Goal: Task Accomplishment & Management: Manage account settings

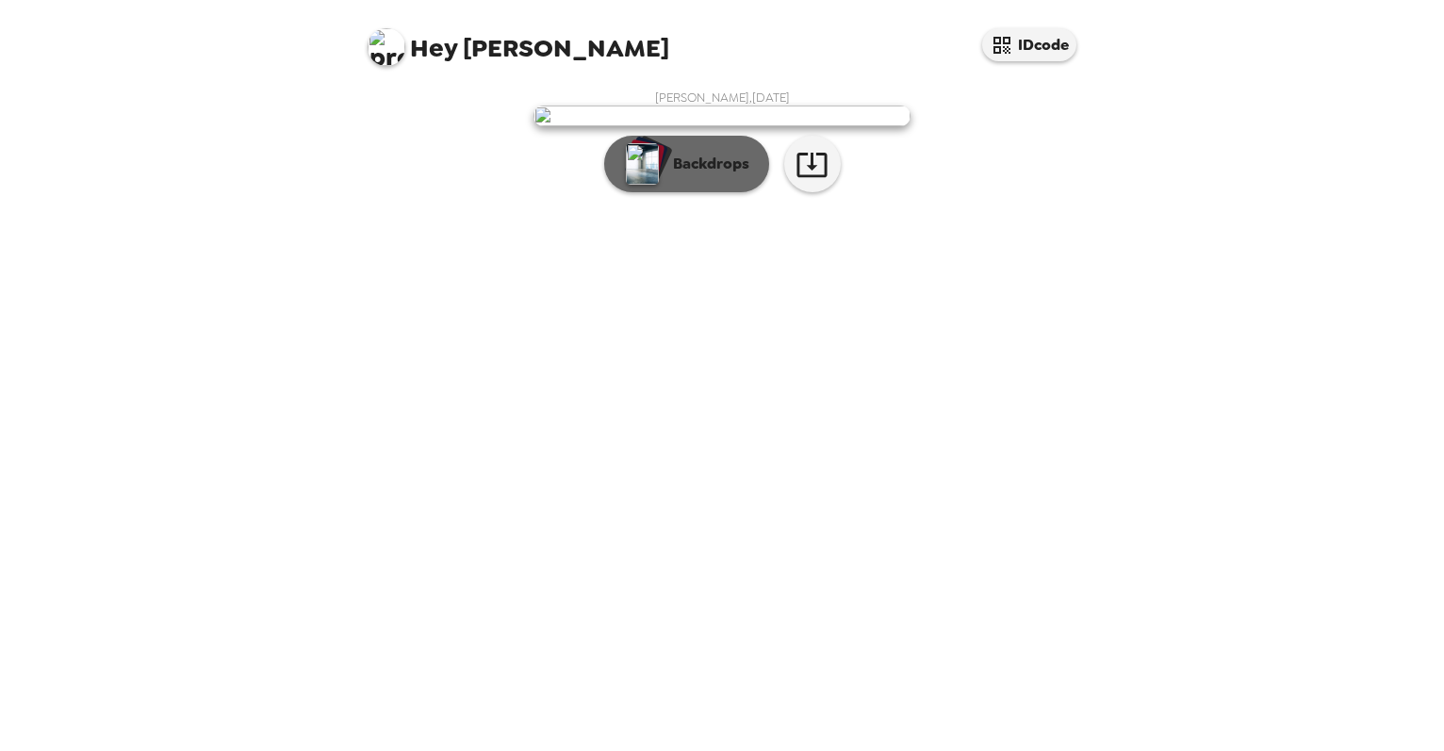
click at [650, 185] on img "button" at bounding box center [642, 163] width 33 height 41
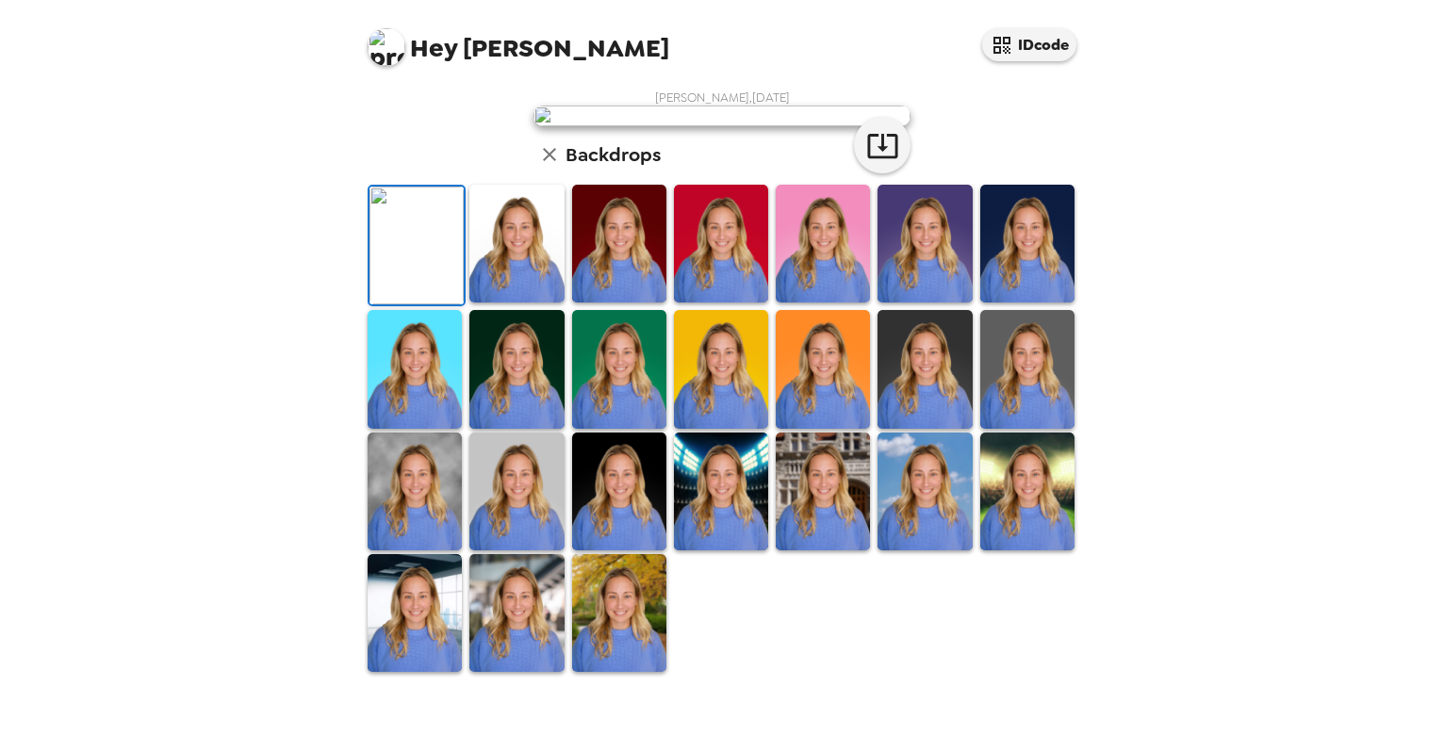
click at [552, 303] on img at bounding box center [516, 244] width 94 height 118
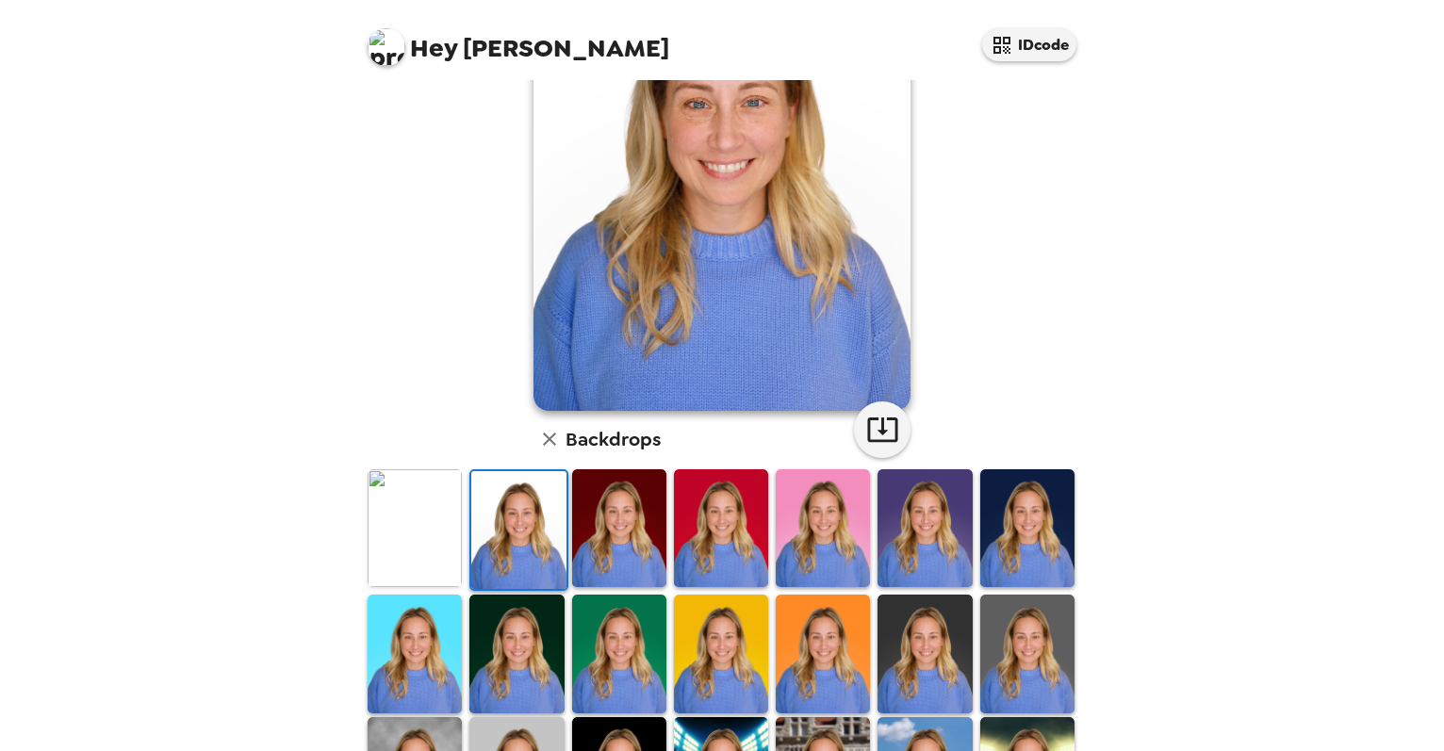
scroll to position [186, 0]
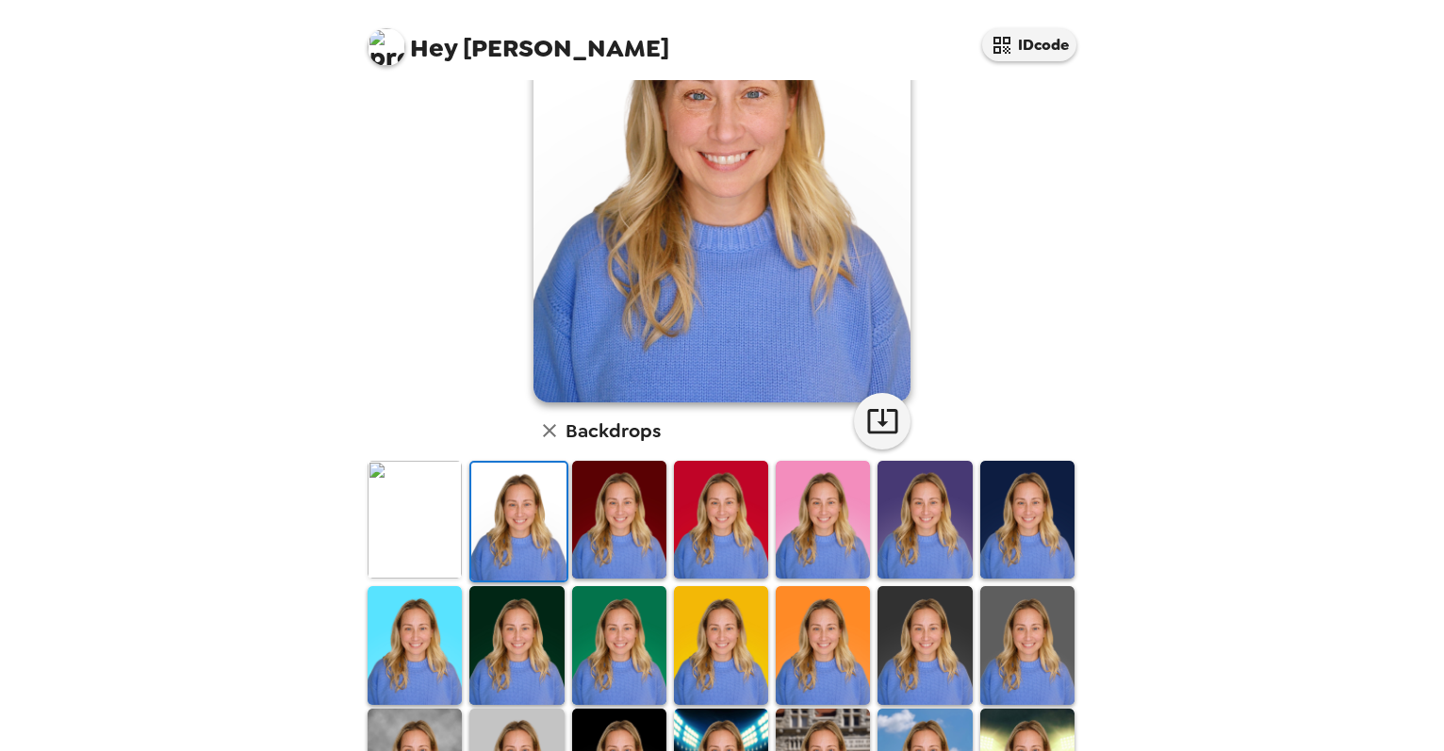
click at [1042, 507] on img at bounding box center [1027, 520] width 94 height 118
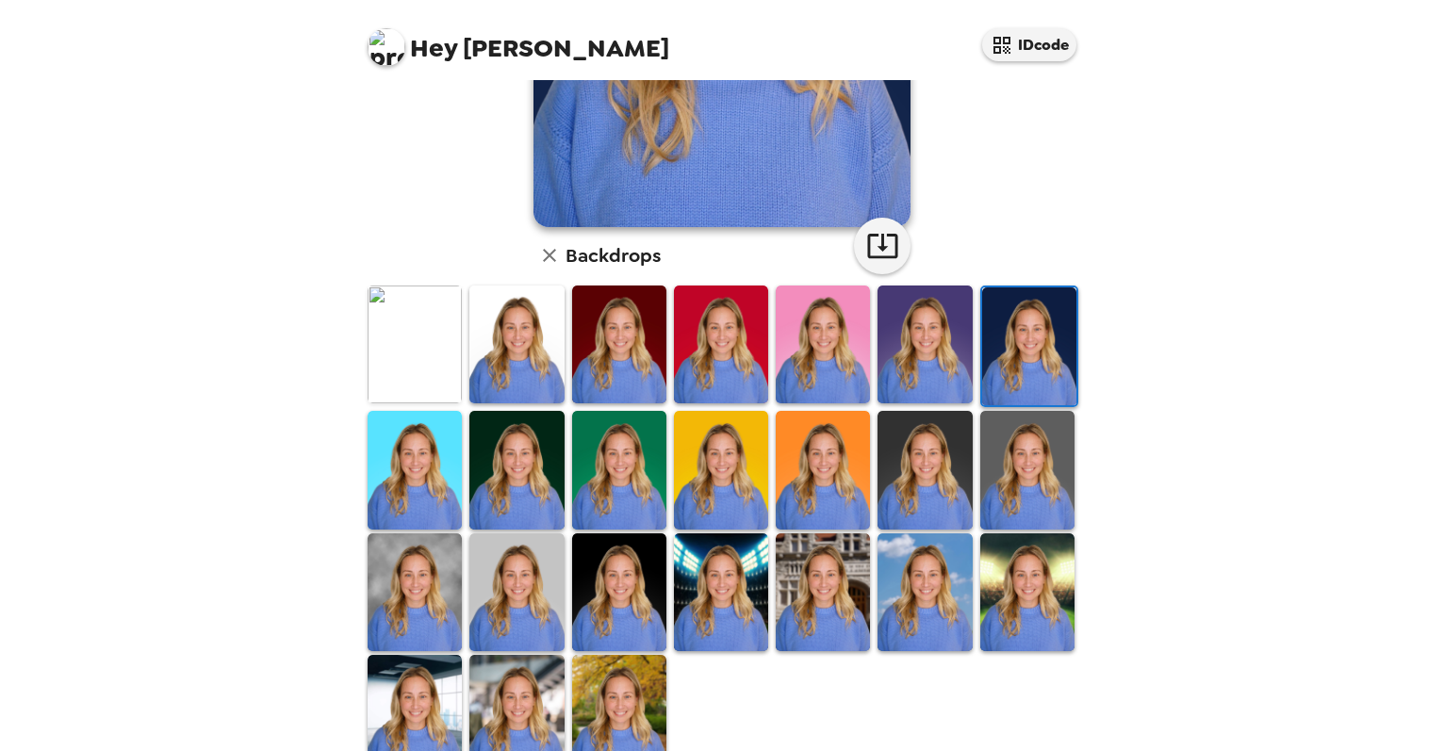
scroll to position [414, 0]
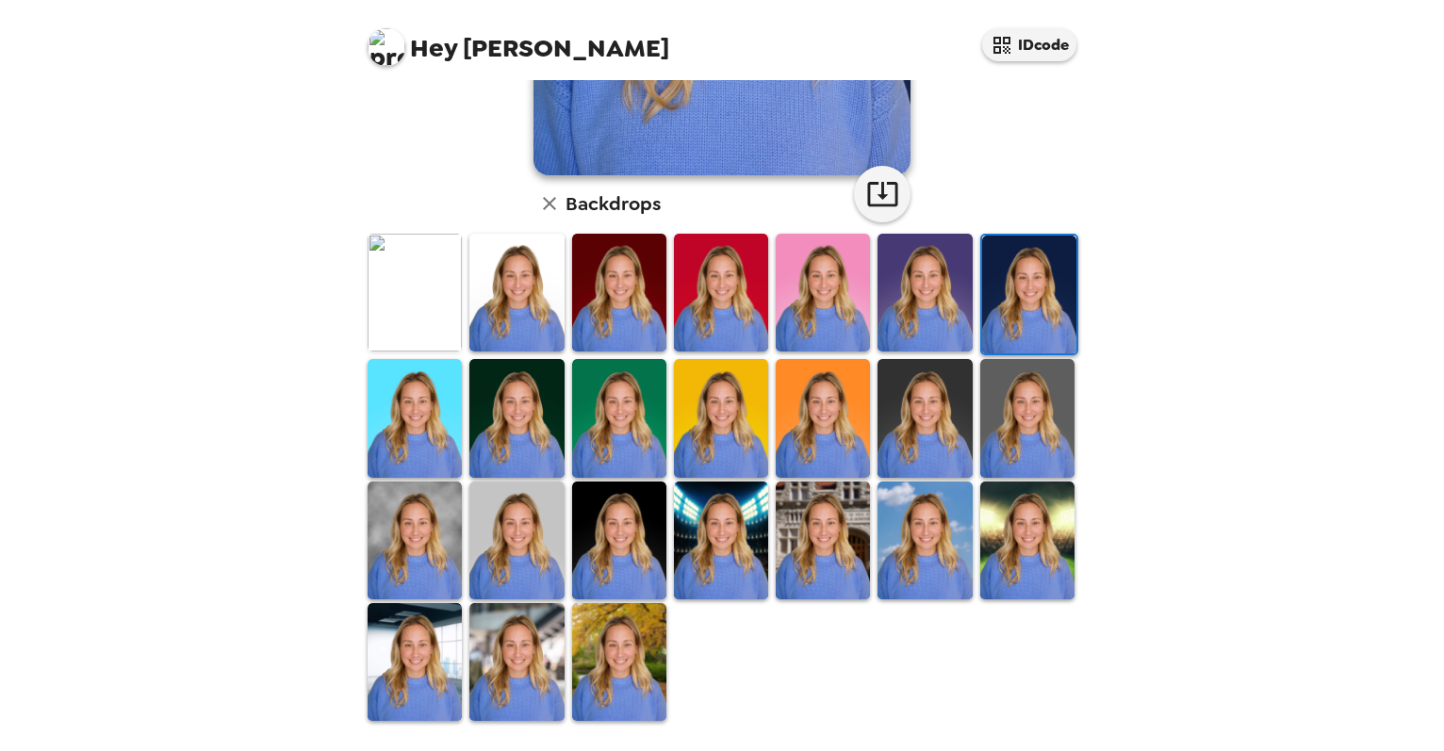
click at [434, 654] on img at bounding box center [415, 662] width 94 height 118
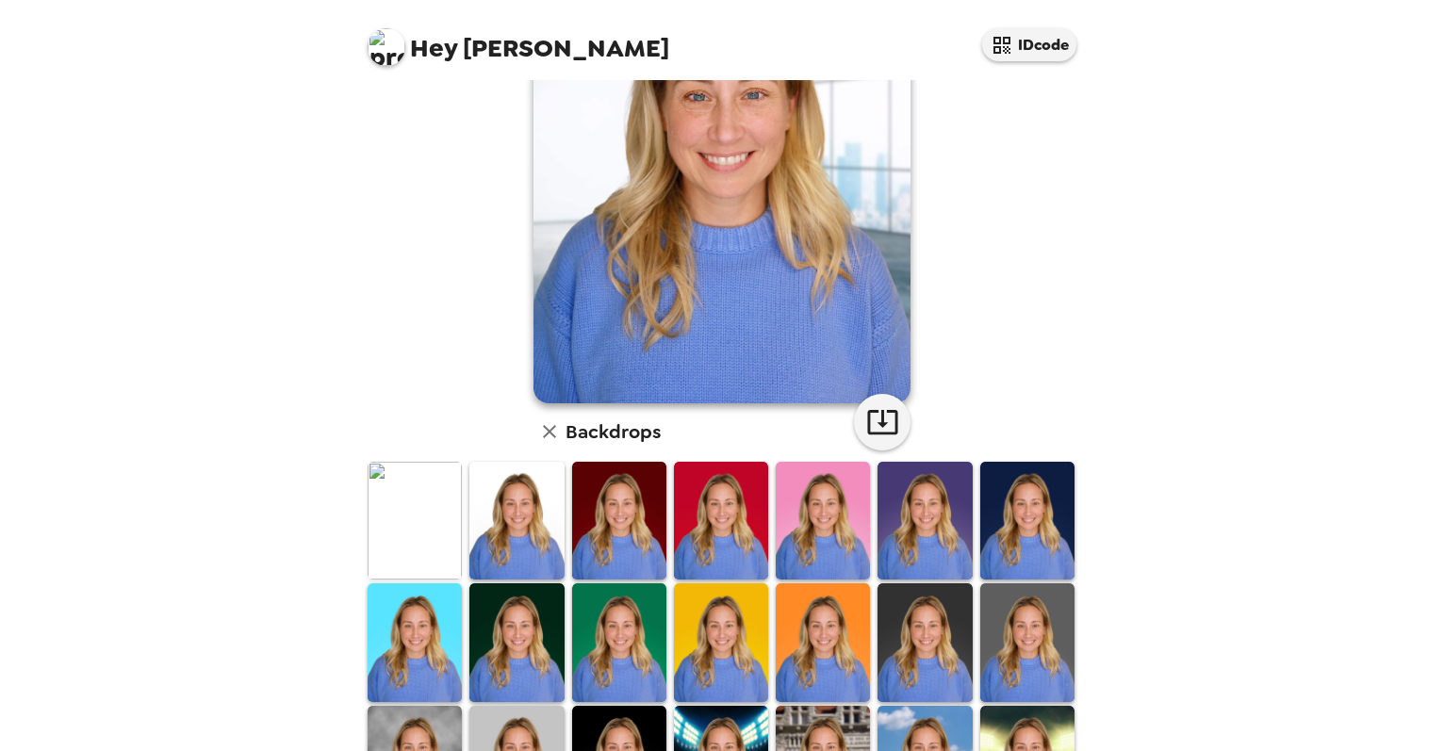
scroll to position [218, 0]
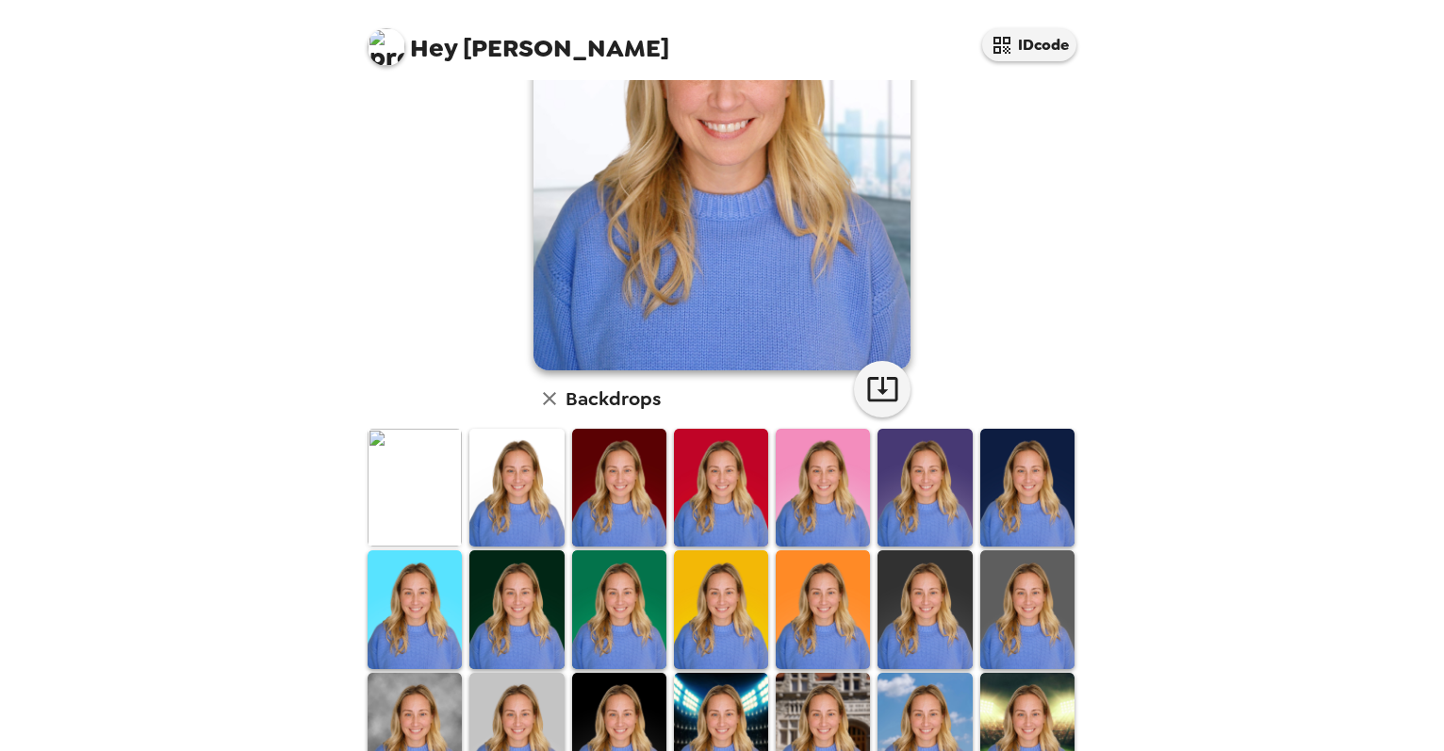
click at [952, 598] on img at bounding box center [925, 610] width 94 height 118
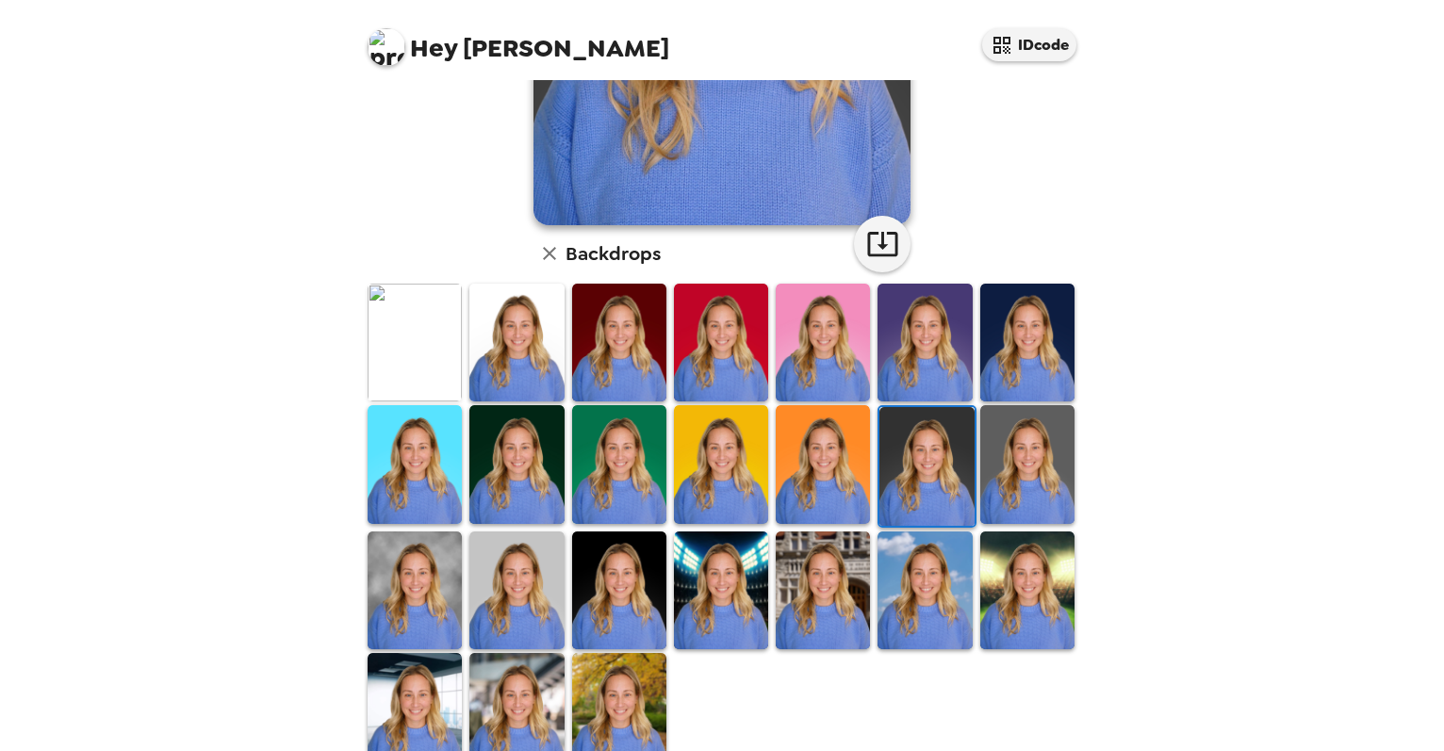
scroll to position [366, 0]
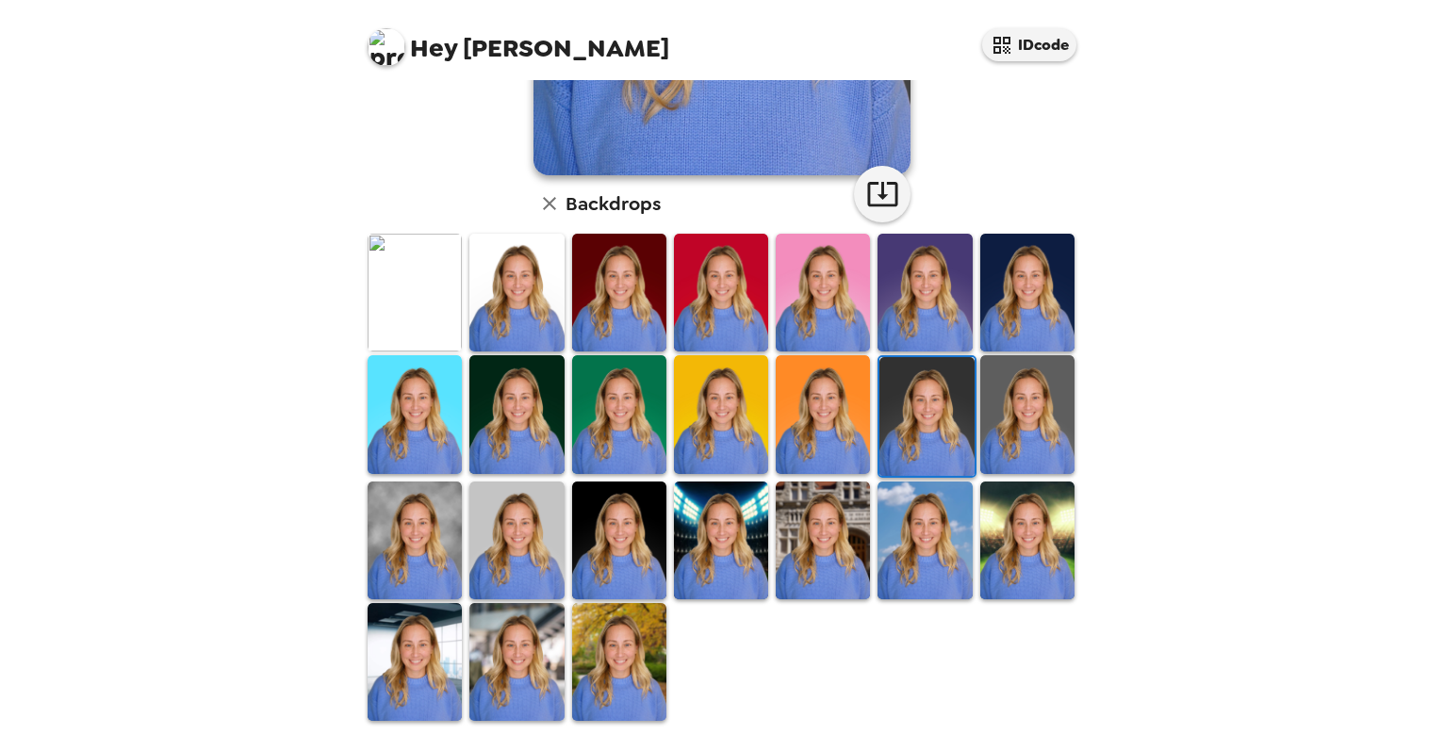
click at [534, 667] on img at bounding box center [516, 662] width 94 height 118
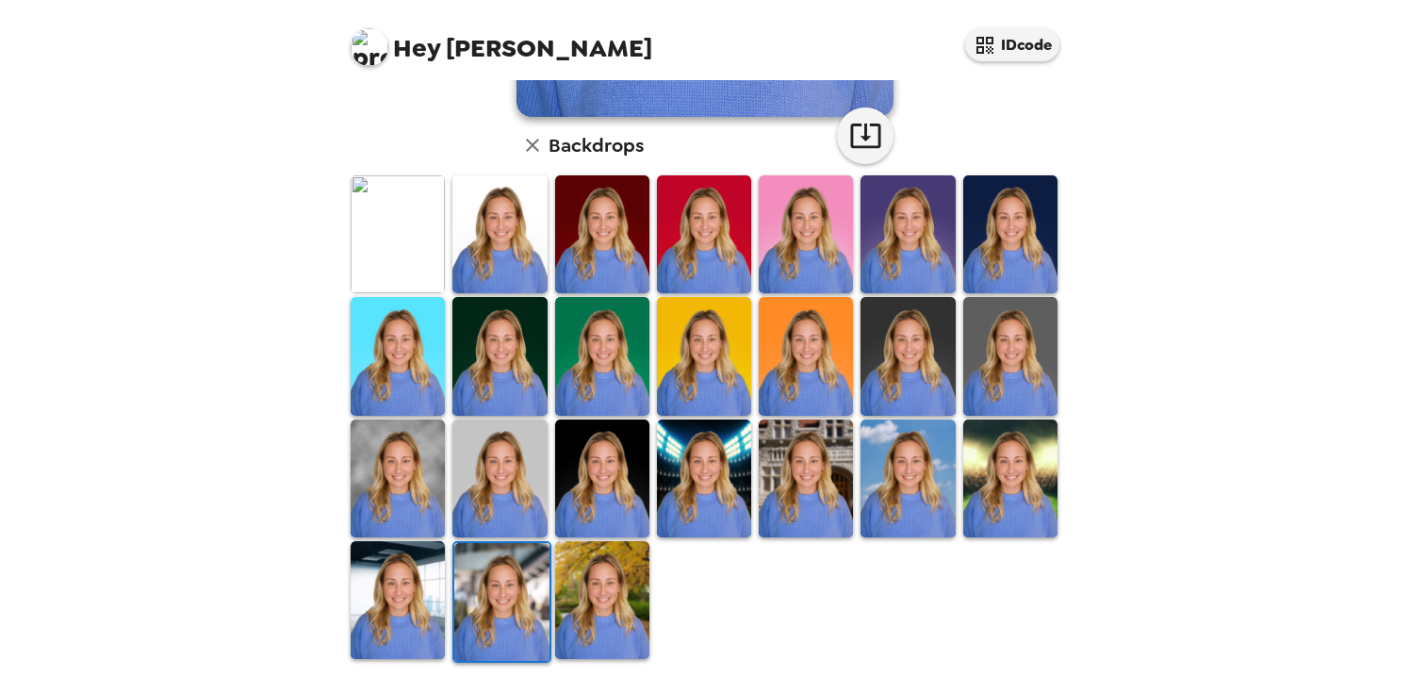
scroll to position [467, 0]
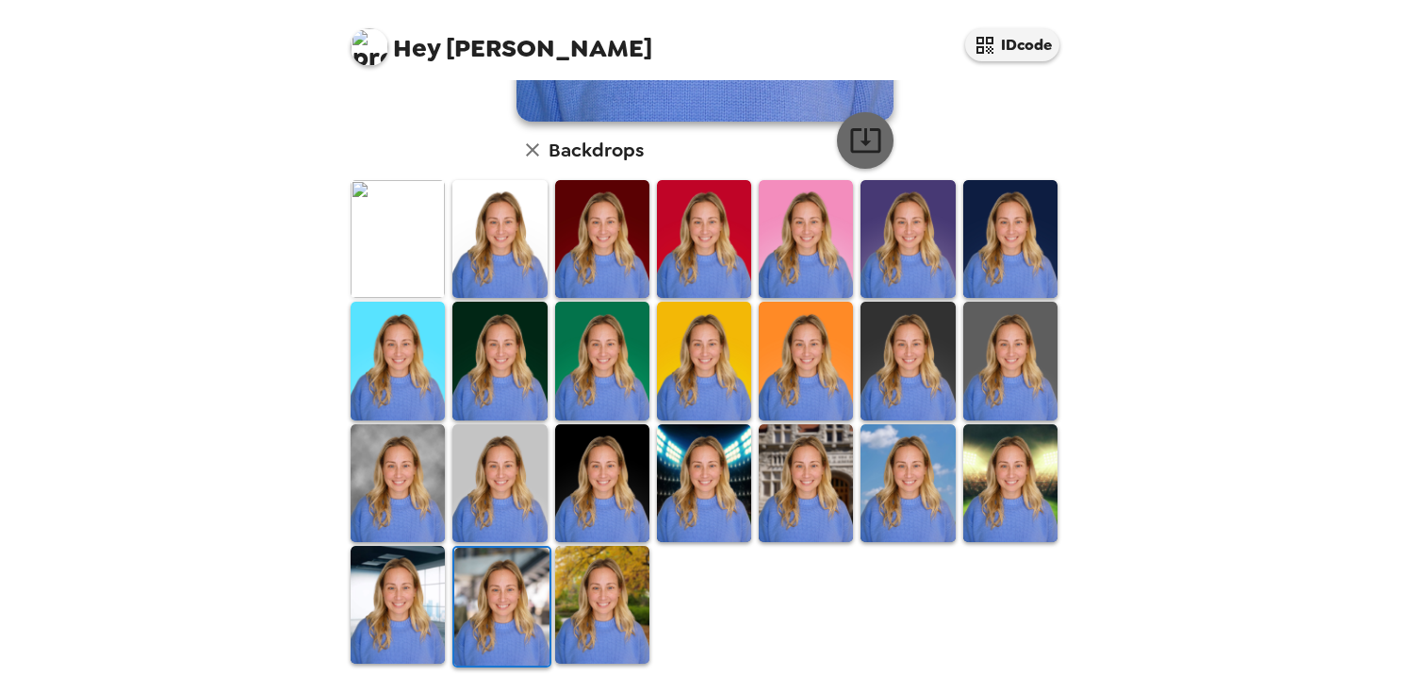
click at [864, 133] on icon "button" at bounding box center [865, 140] width 30 height 25
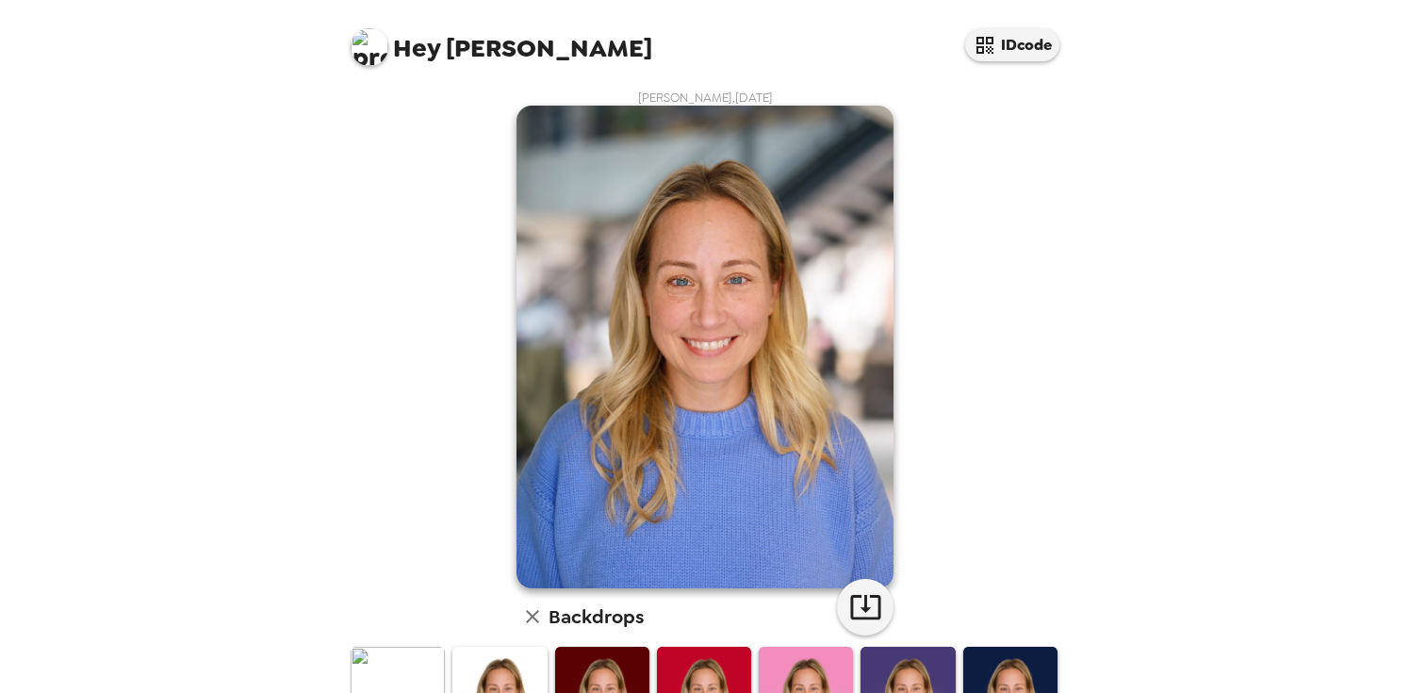
scroll to position [467, 0]
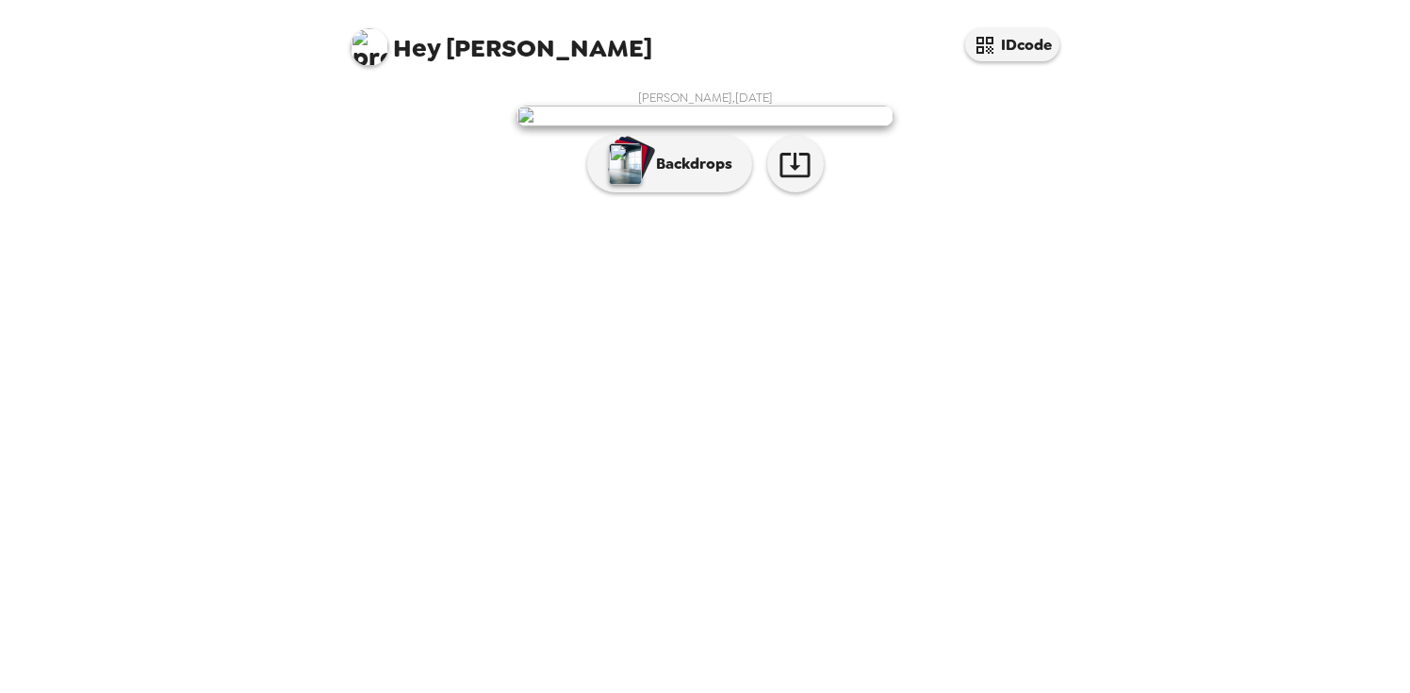
click at [369, 199] on div "[PERSON_NAME] , [DATE] Backdrops" at bounding box center [705, 146] width 716 height 112
click at [670, 175] on p "Backdrops" at bounding box center [690, 164] width 86 height 23
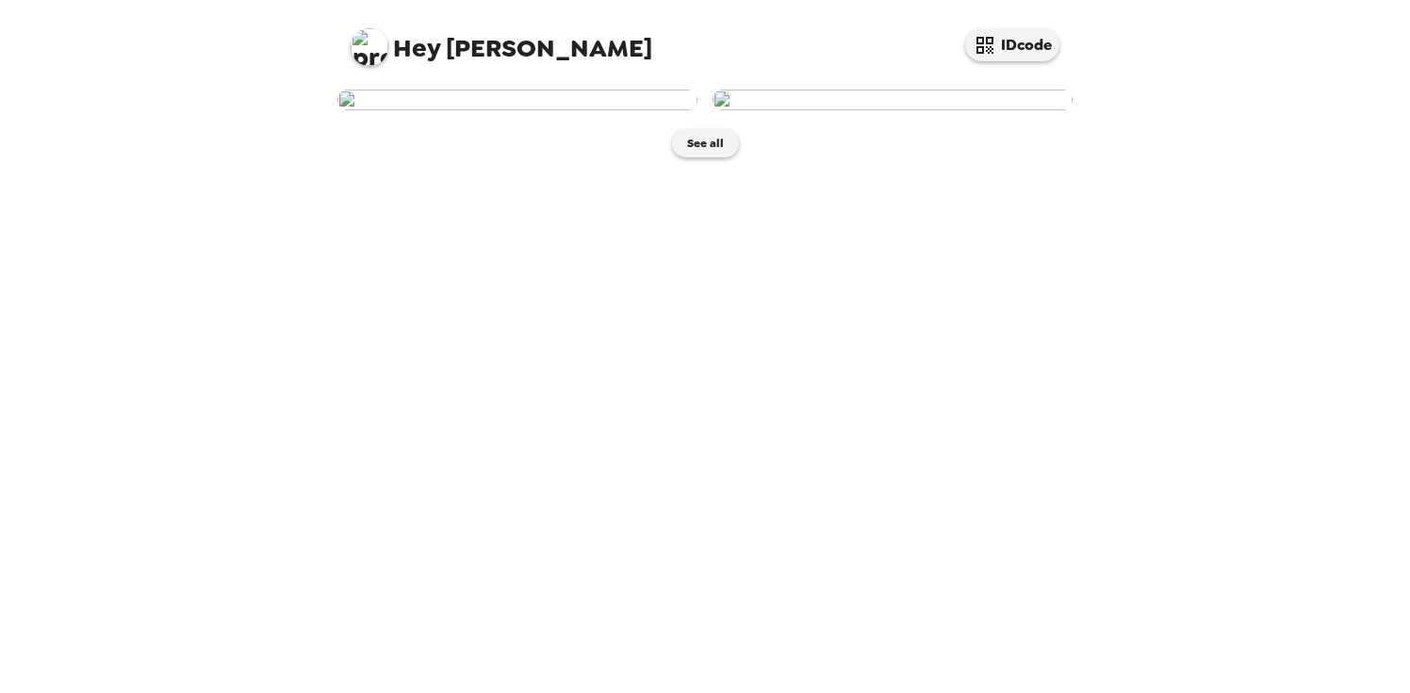
click at [888, 110] on img at bounding box center [893, 100] width 360 height 21
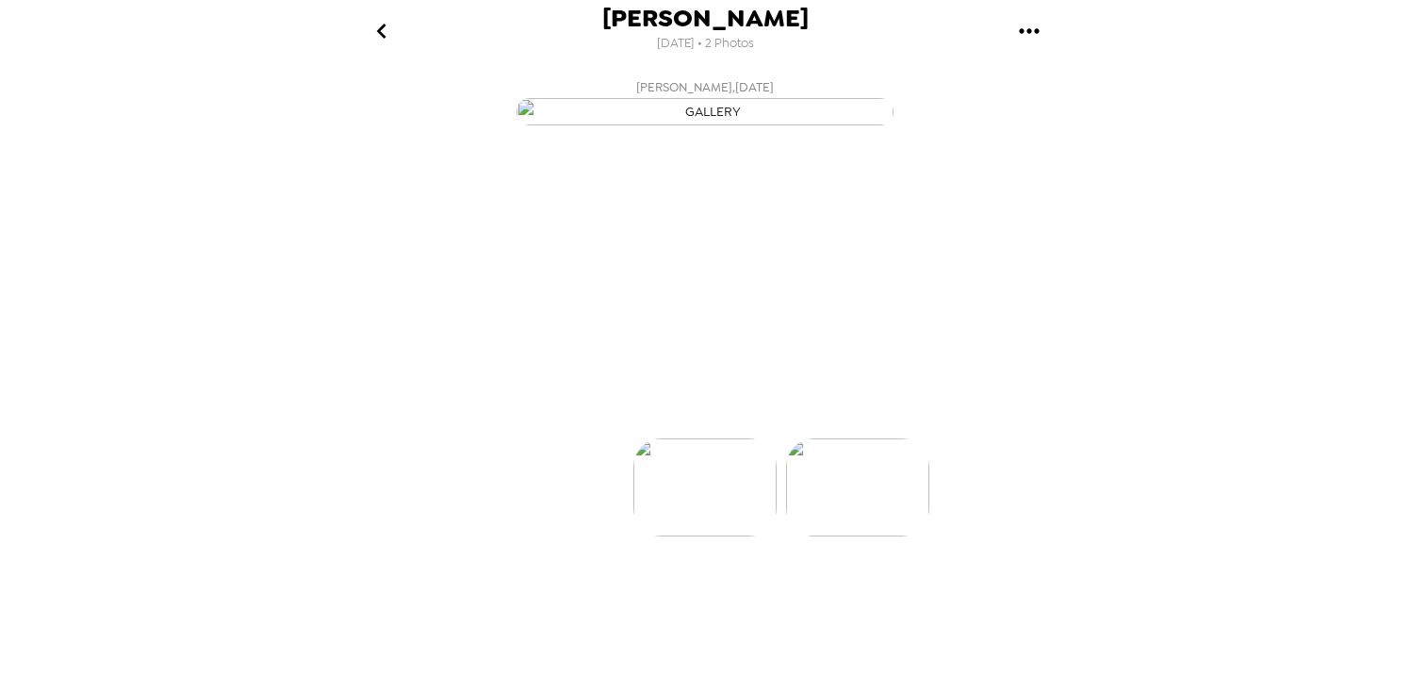
scroll to position [0, 151]
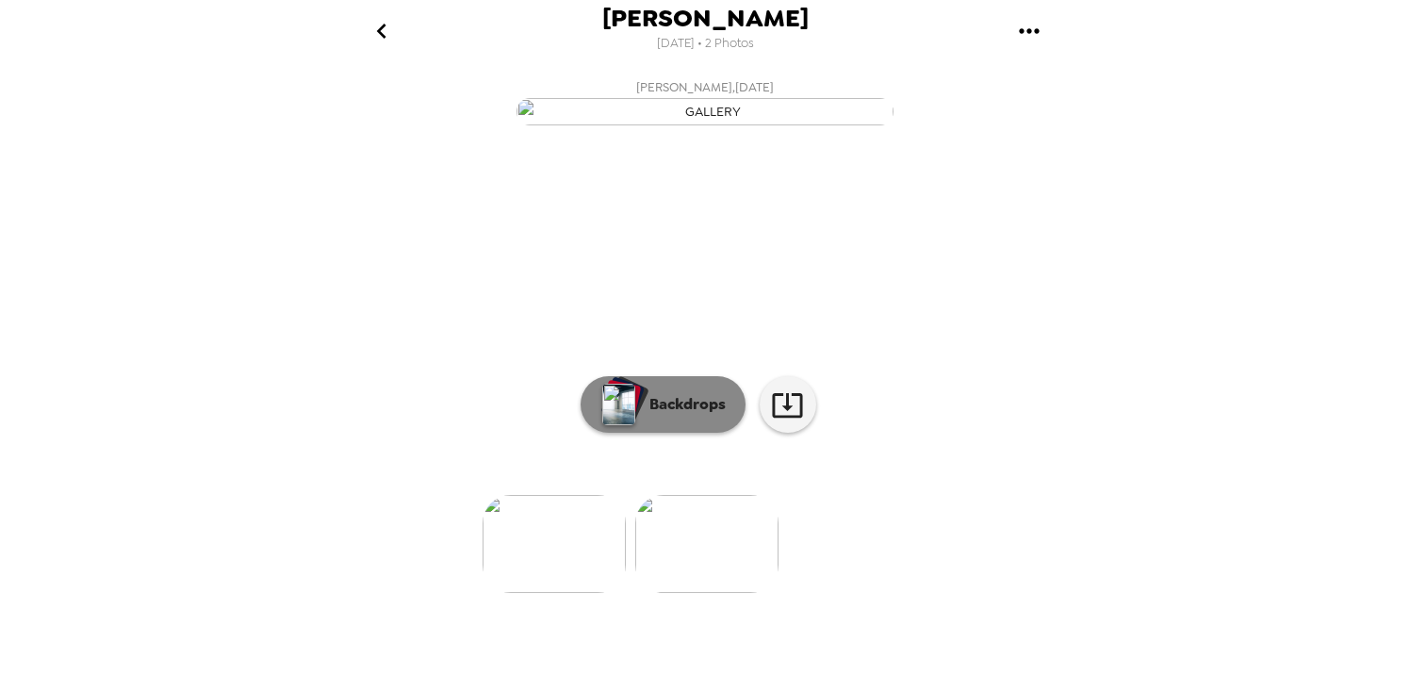
click at [678, 416] on p "Backdrops" at bounding box center [683, 404] width 86 height 23
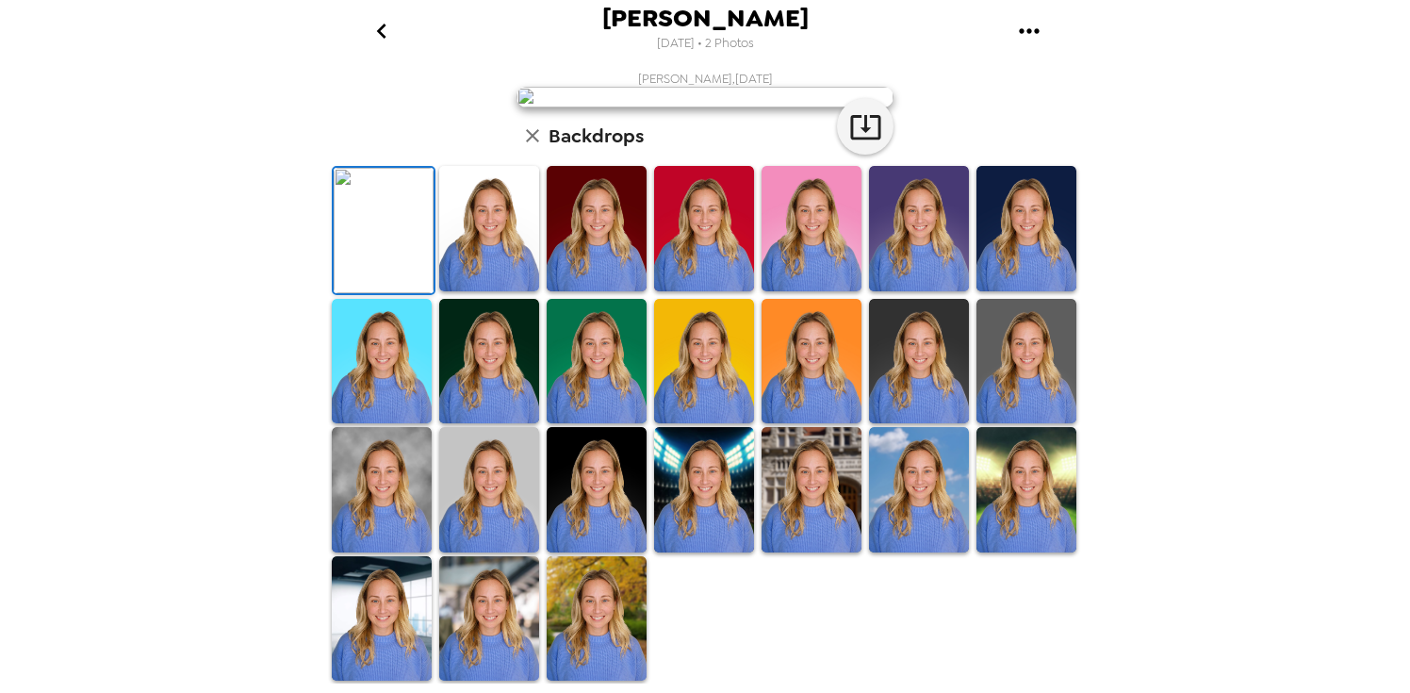
scroll to position [462, 0]
click at [793, 511] on img at bounding box center [812, 489] width 100 height 125
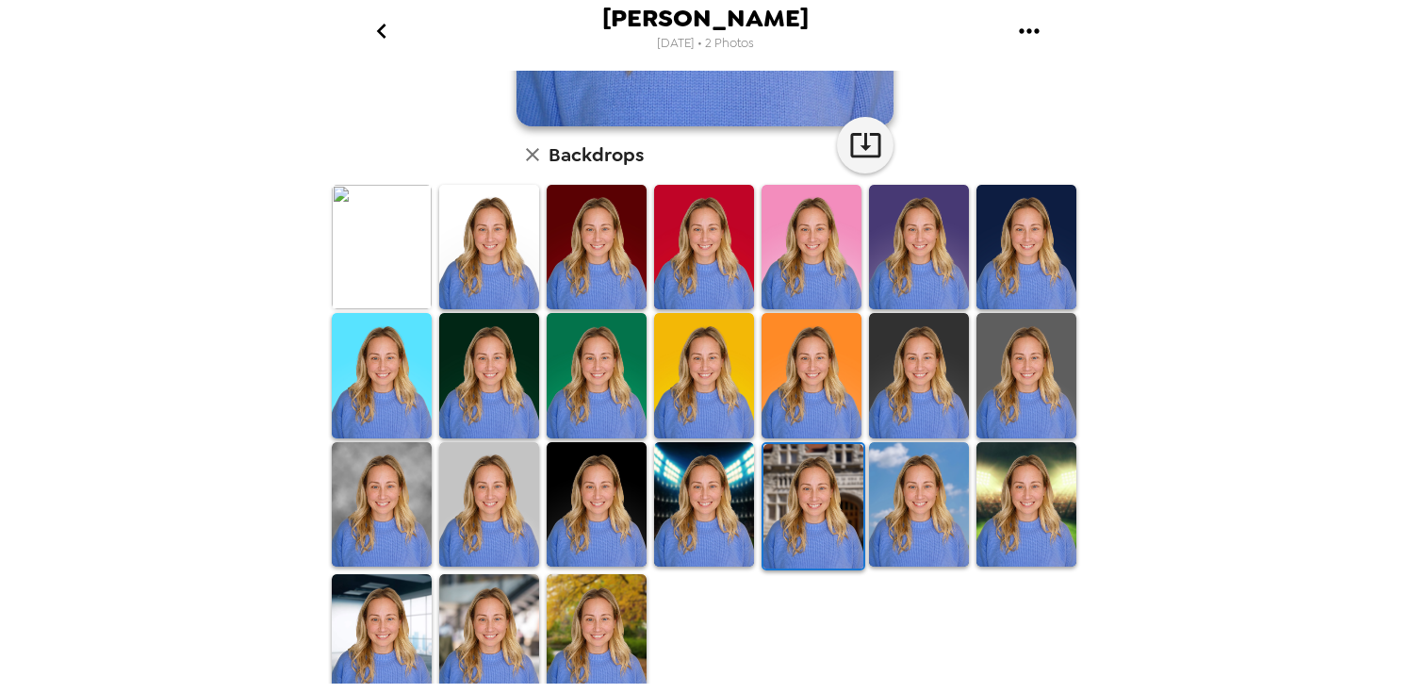
scroll to position [445, 0]
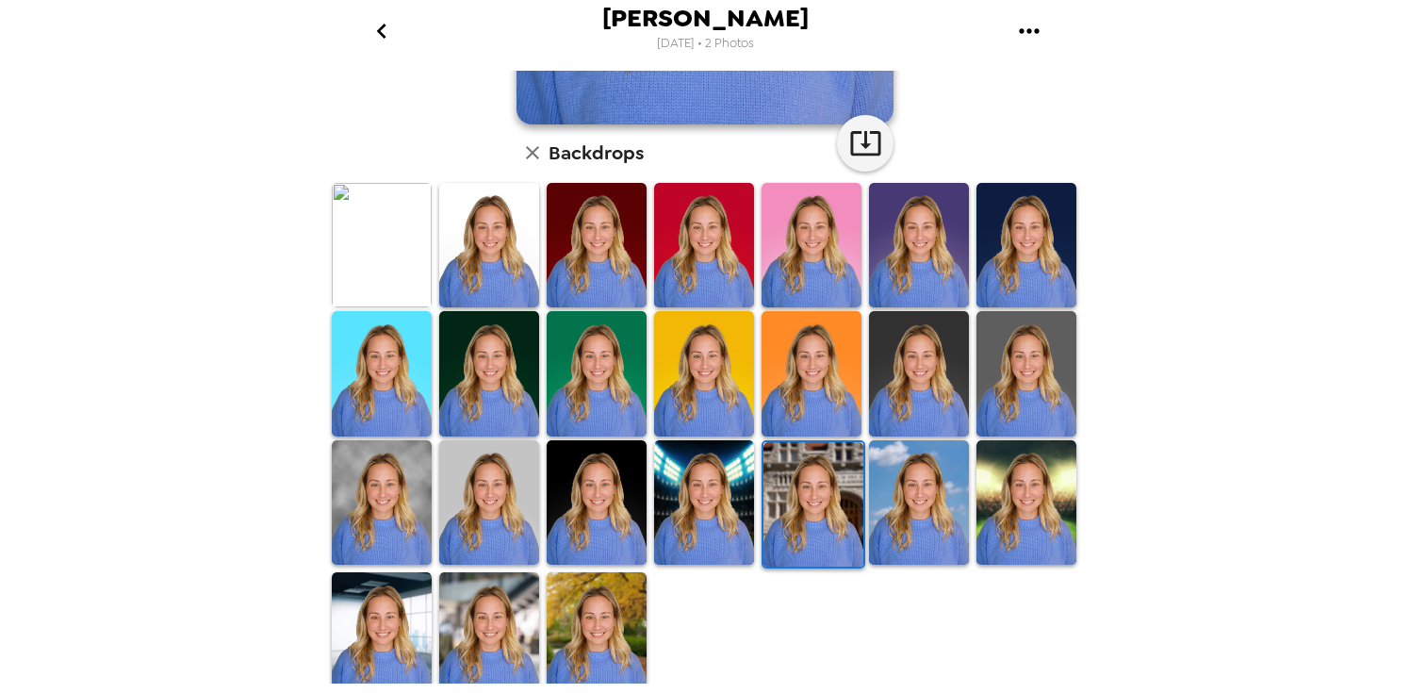
click at [932, 481] on img at bounding box center [919, 502] width 100 height 125
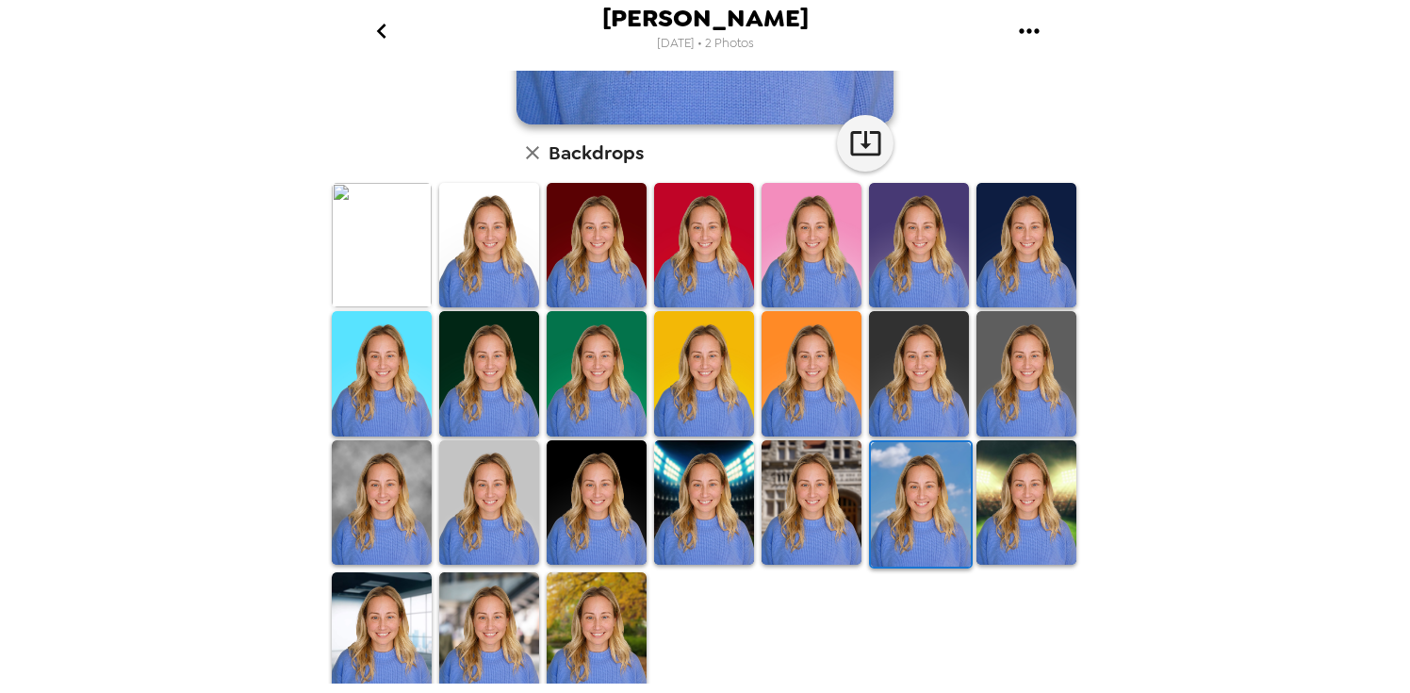
click at [358, 628] on img at bounding box center [382, 634] width 100 height 125
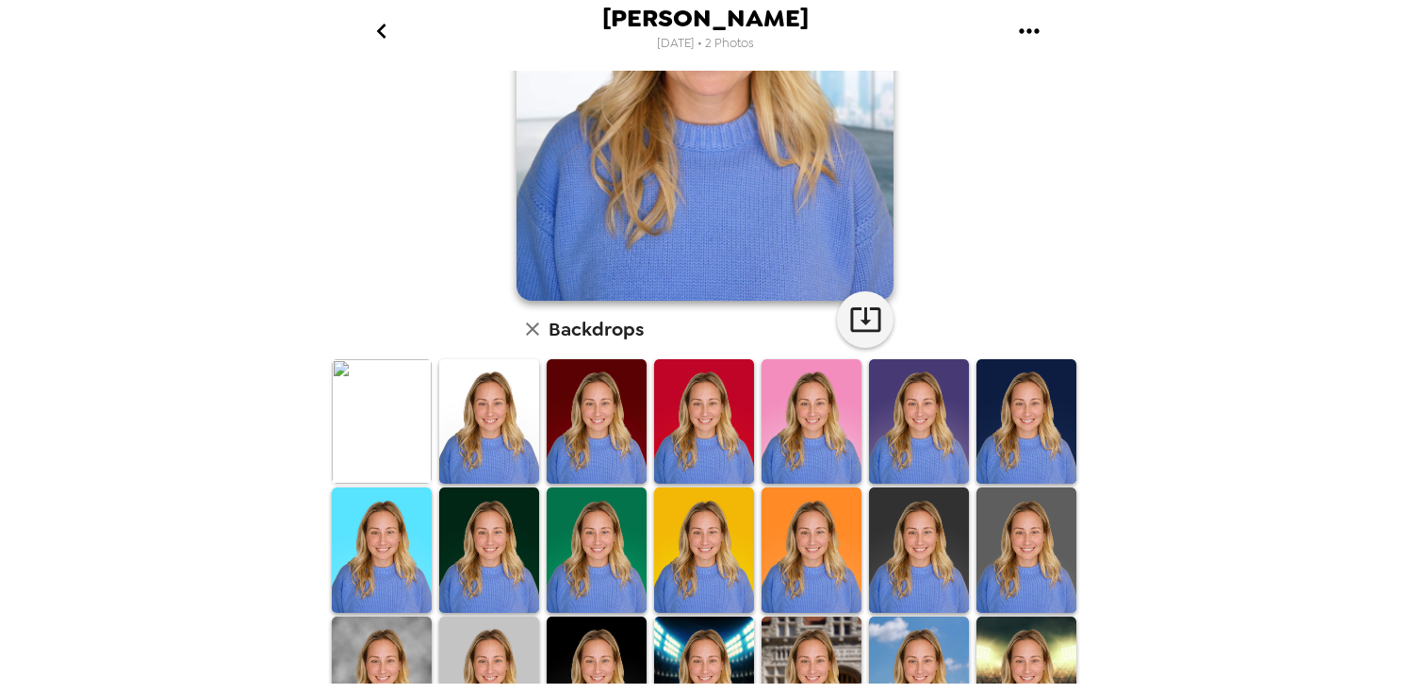
scroll to position [286, 0]
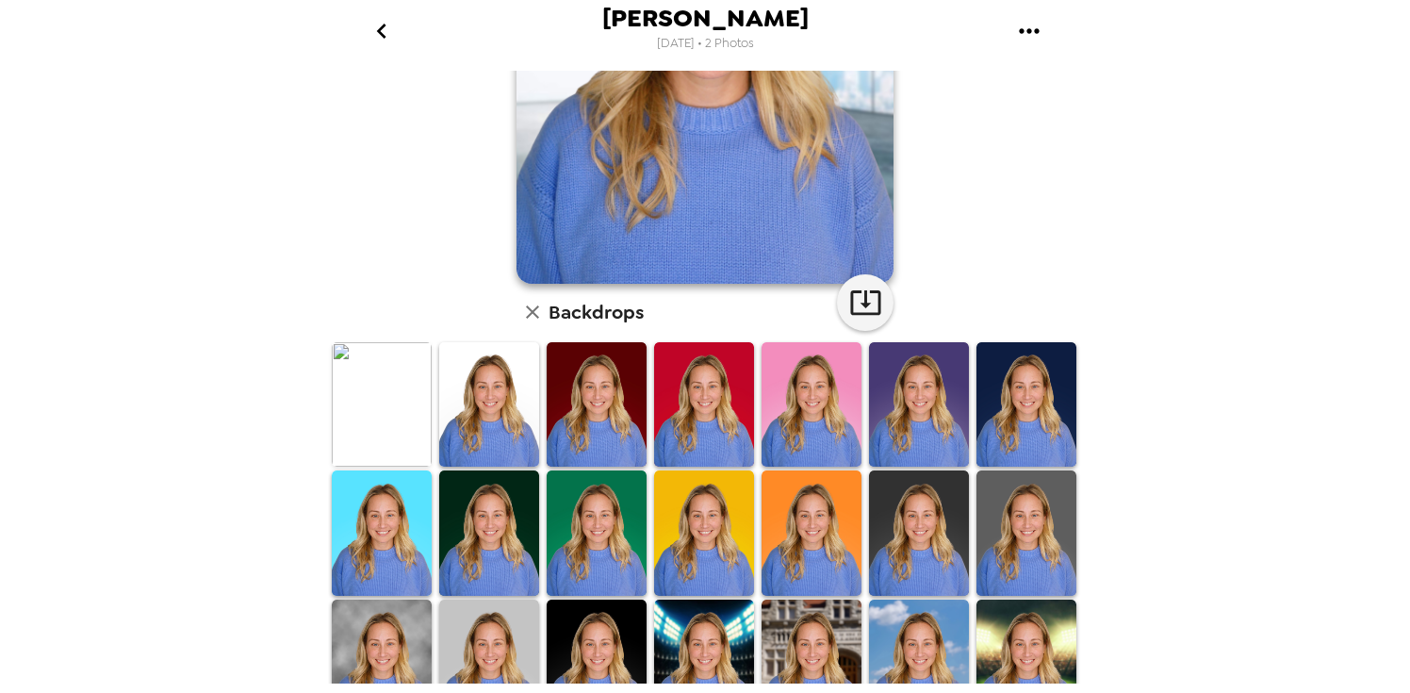
click at [478, 424] on img at bounding box center [489, 404] width 100 height 125
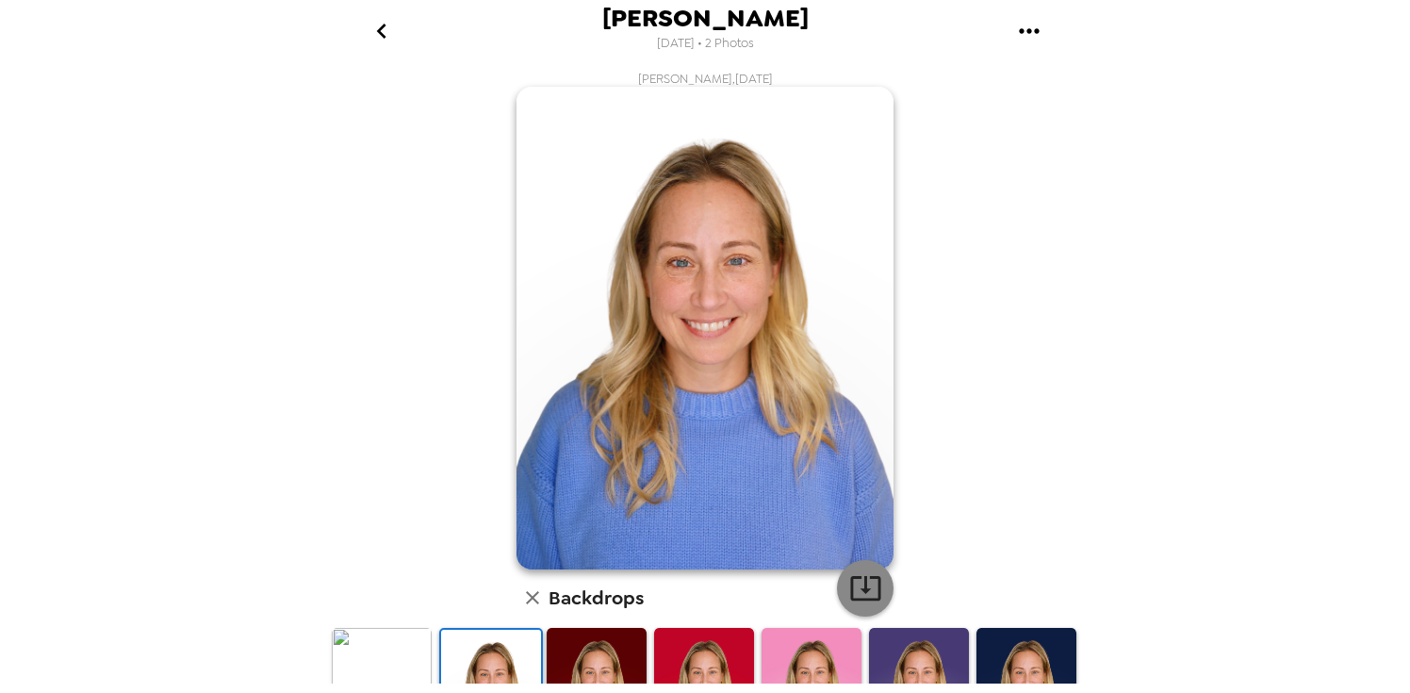
scroll to position [55, 0]
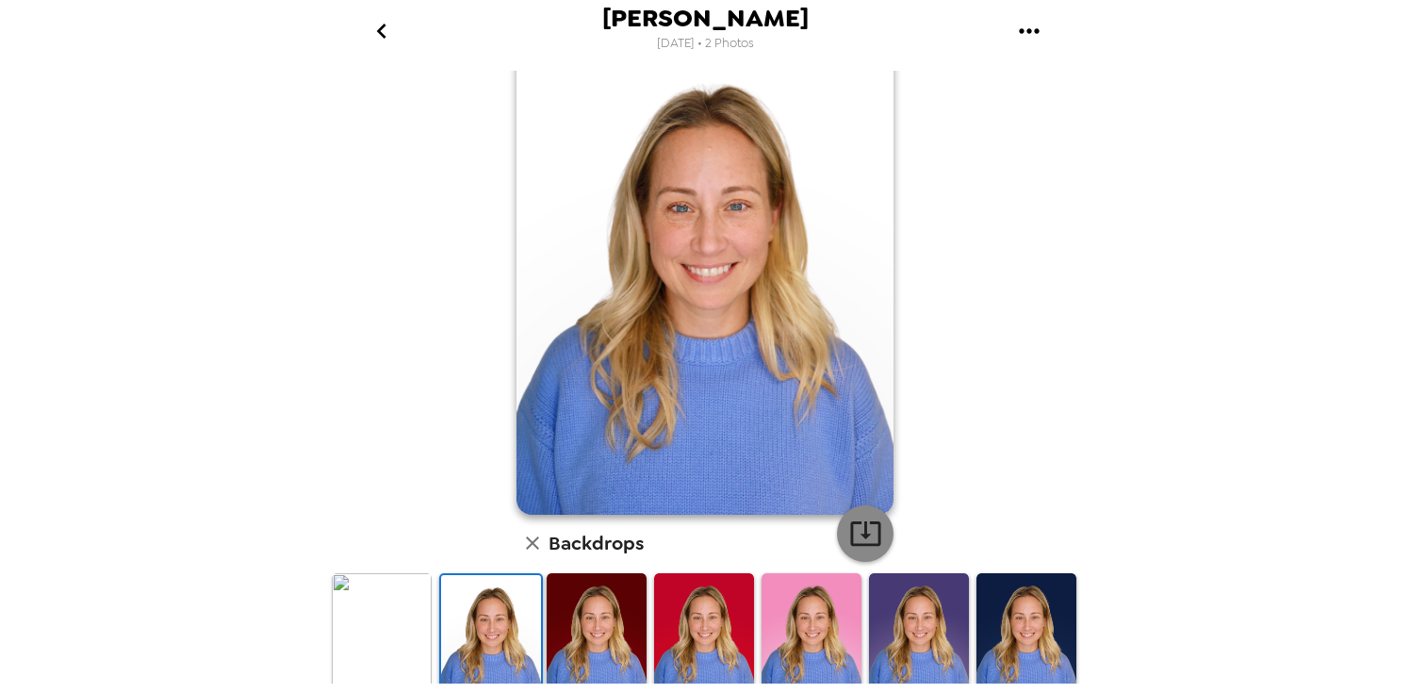
click at [866, 523] on icon "button" at bounding box center [865, 533] width 30 height 25
click at [1007, 269] on div "Carrie Cochran , 10-09-2025 Backdrops" at bounding box center [705, 553] width 754 height 1074
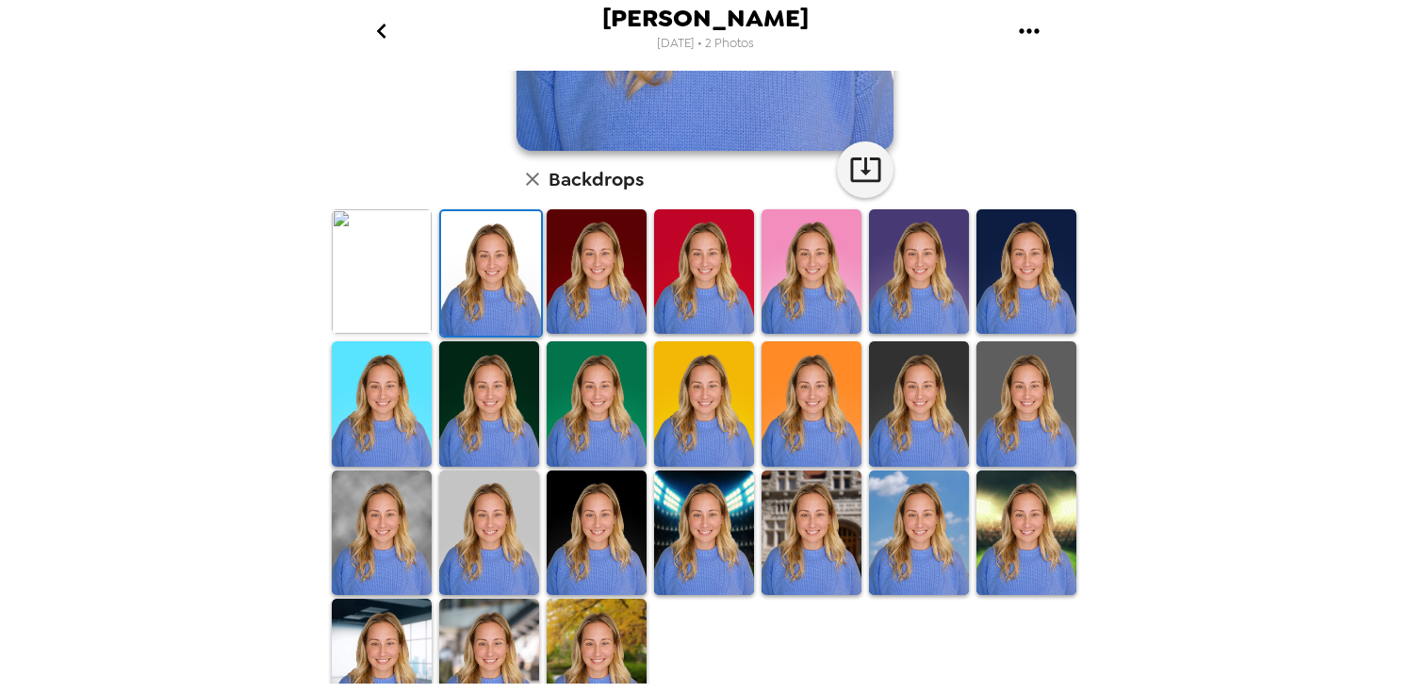
scroll to position [462, 0]
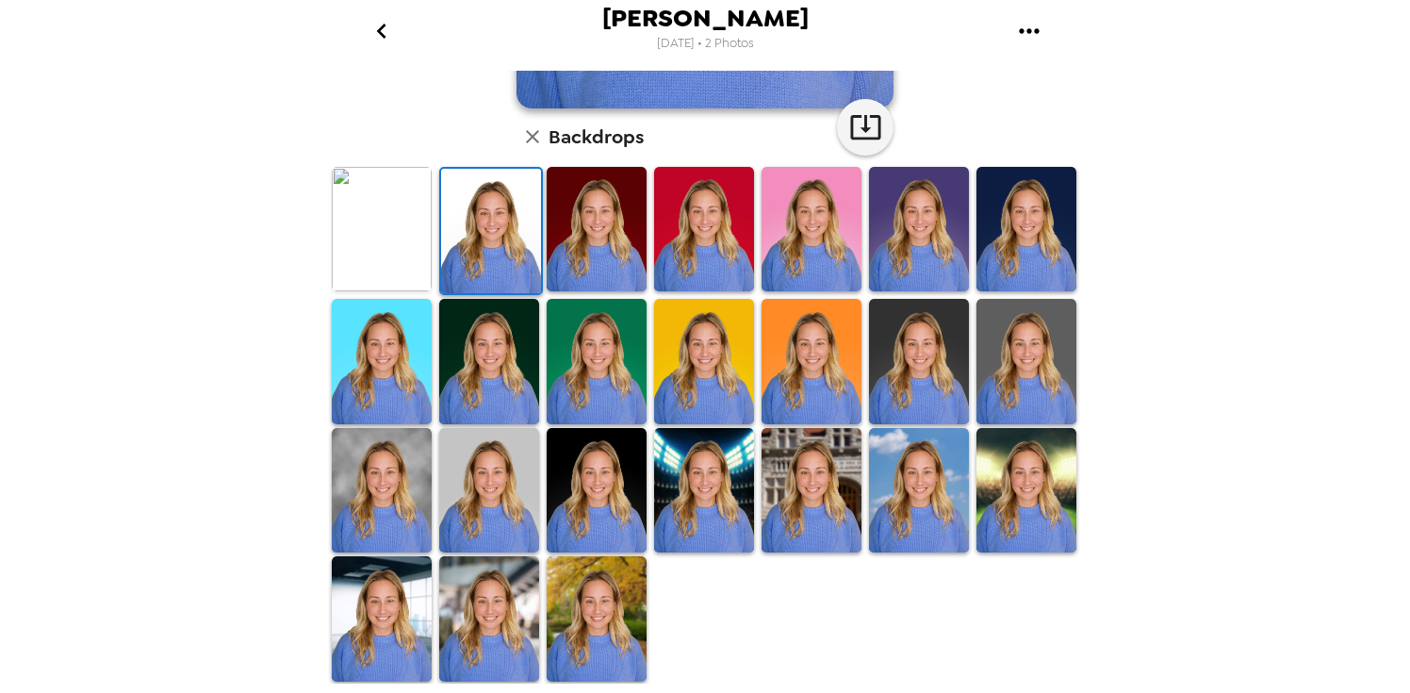
click at [354, 525] on img at bounding box center [382, 490] width 100 height 125
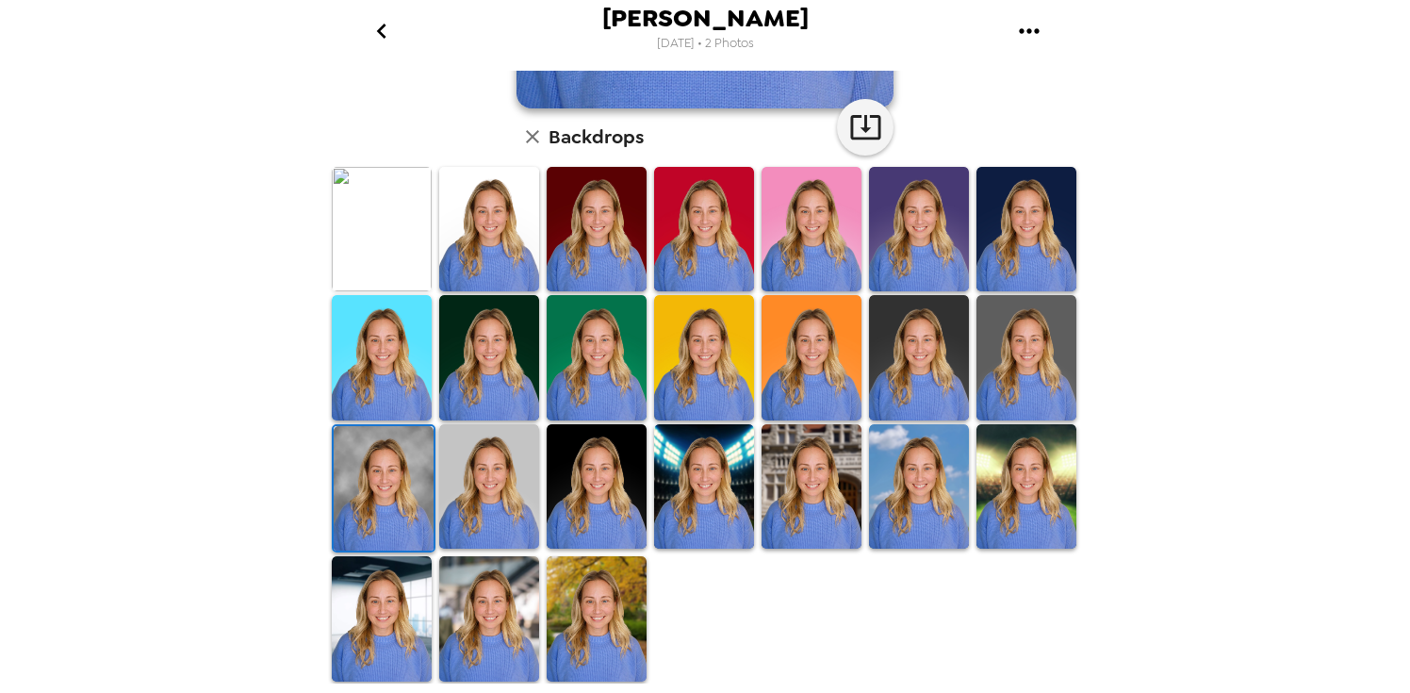
click at [436, 442] on div at bounding box center [489, 488] width 107 height 133
click at [381, 604] on img at bounding box center [382, 618] width 100 height 125
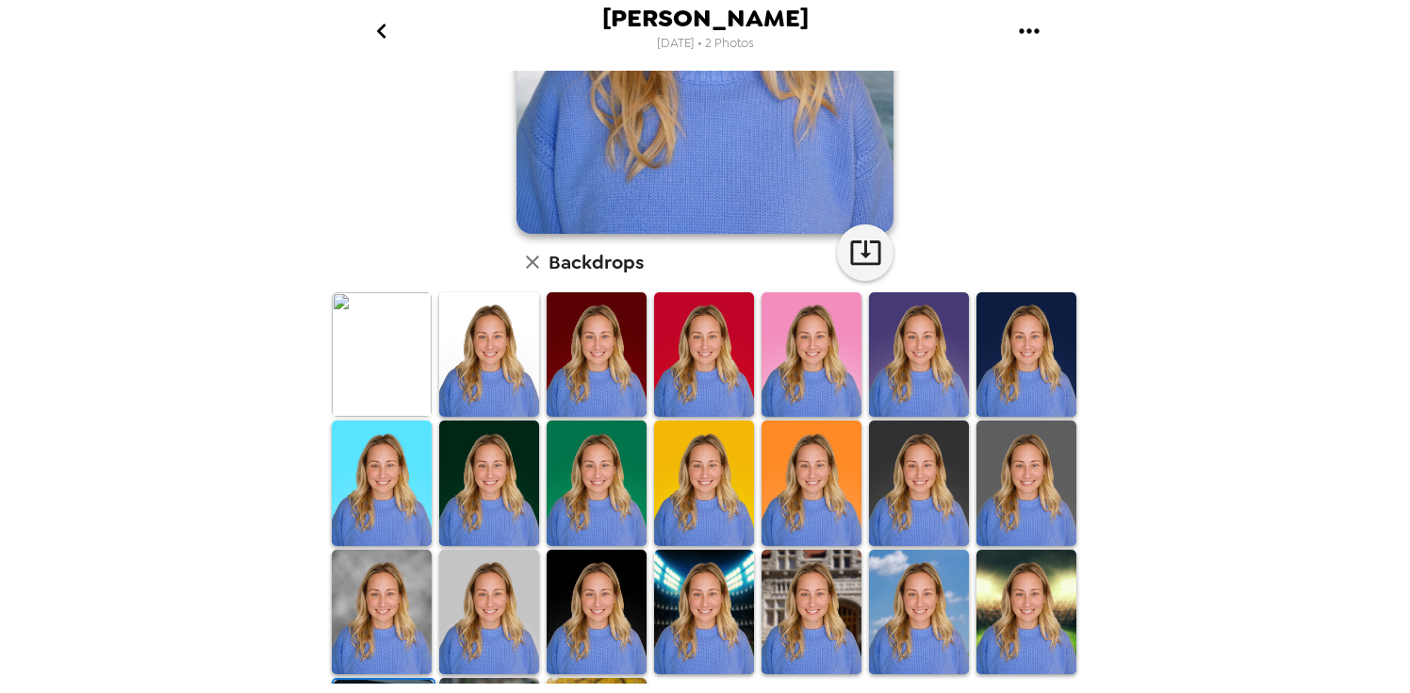
scroll to position [462, 0]
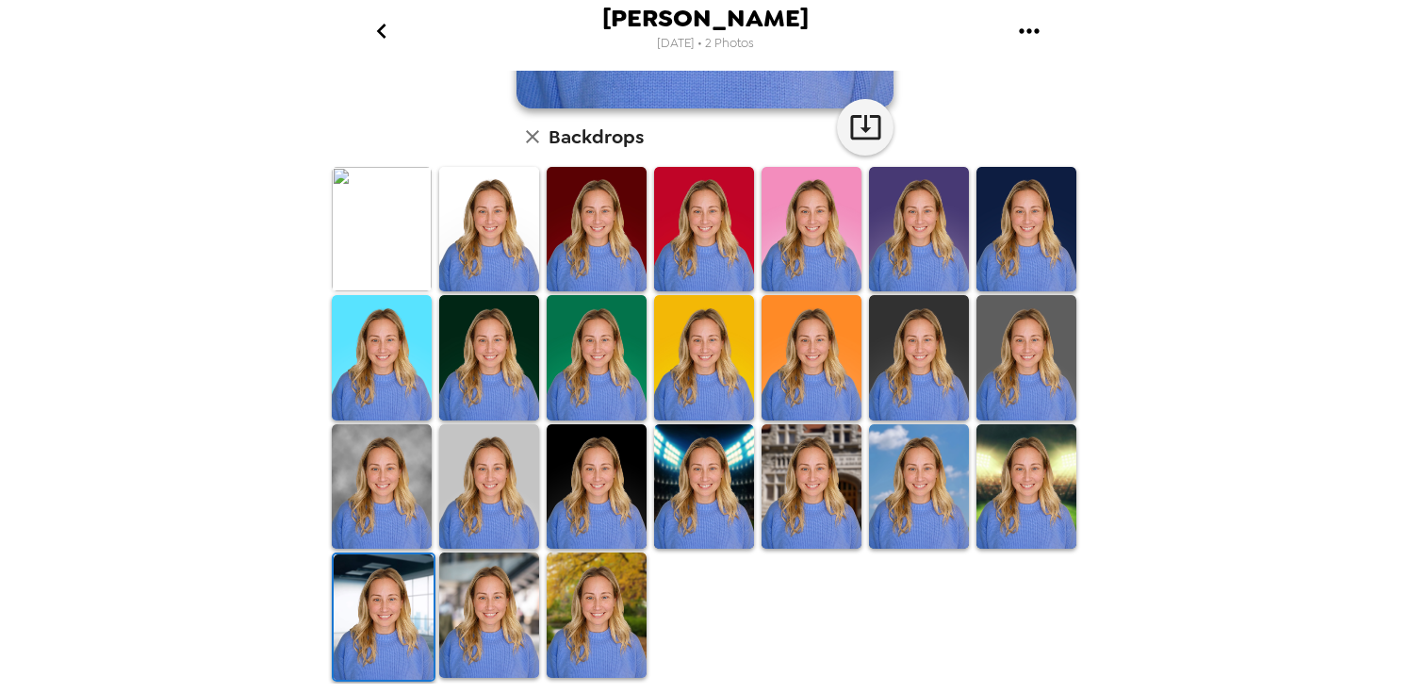
click at [492, 665] on img at bounding box center [489, 614] width 100 height 125
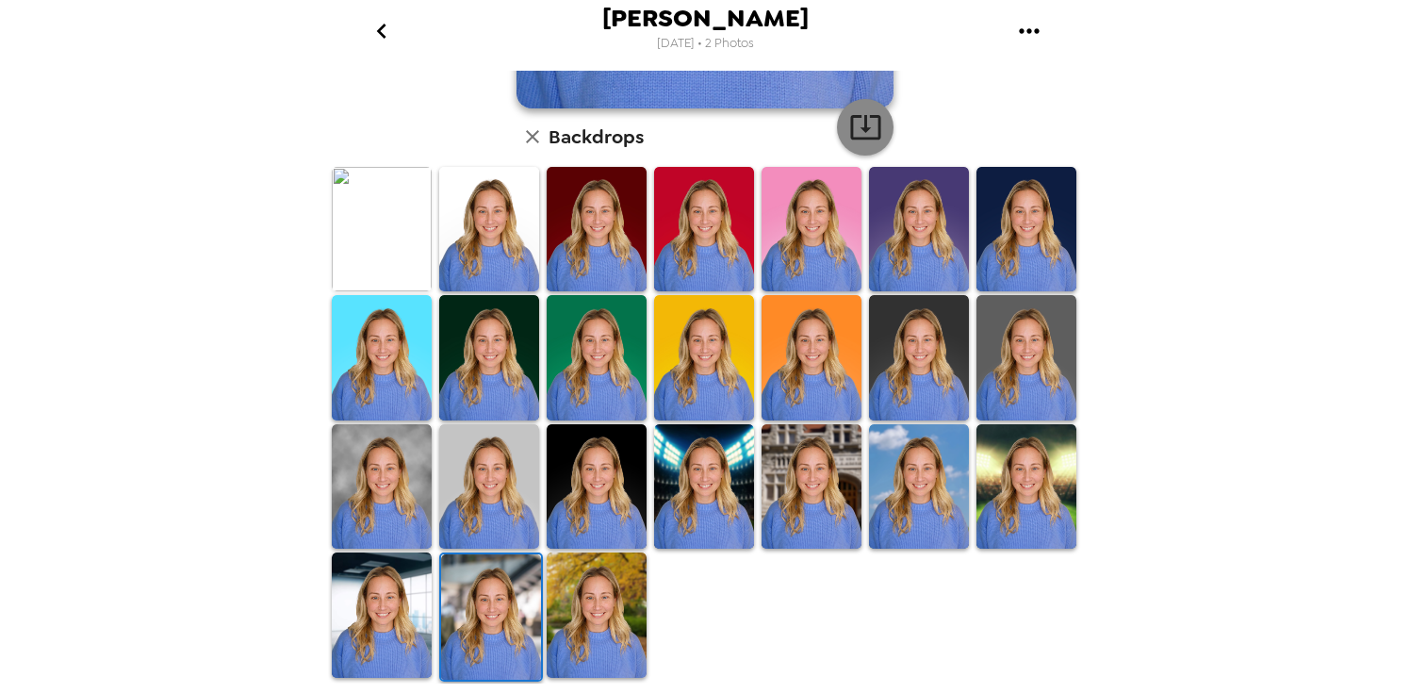
click at [869, 123] on icon "button" at bounding box center [865, 126] width 33 height 33
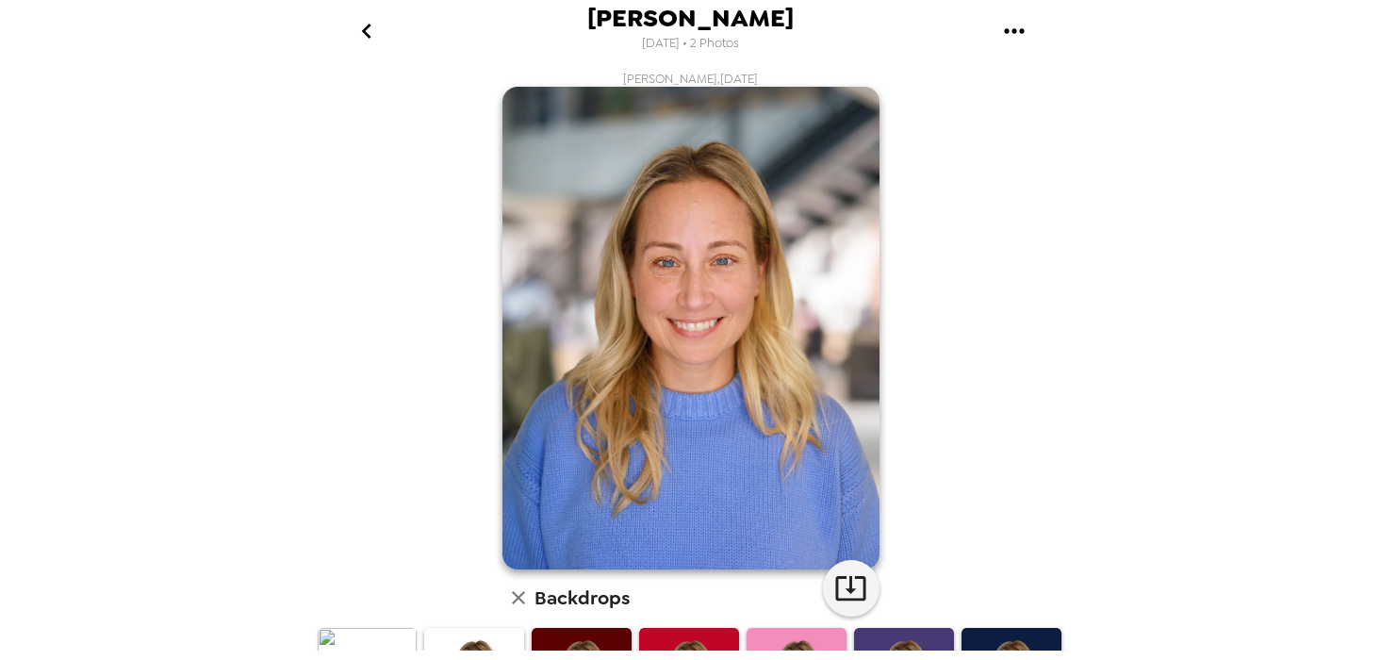
scroll to position [462, 0]
